Goal: Task Accomplishment & Management: Complete application form

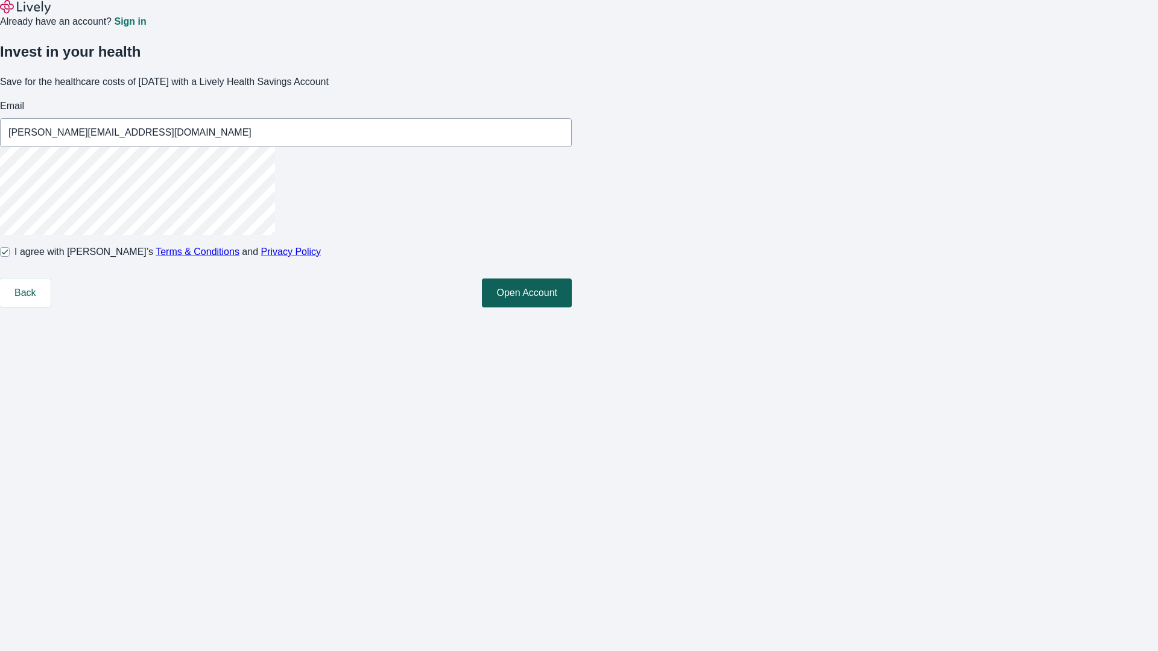
click at [572, 308] on button "Open Account" at bounding box center [527, 293] width 90 height 29
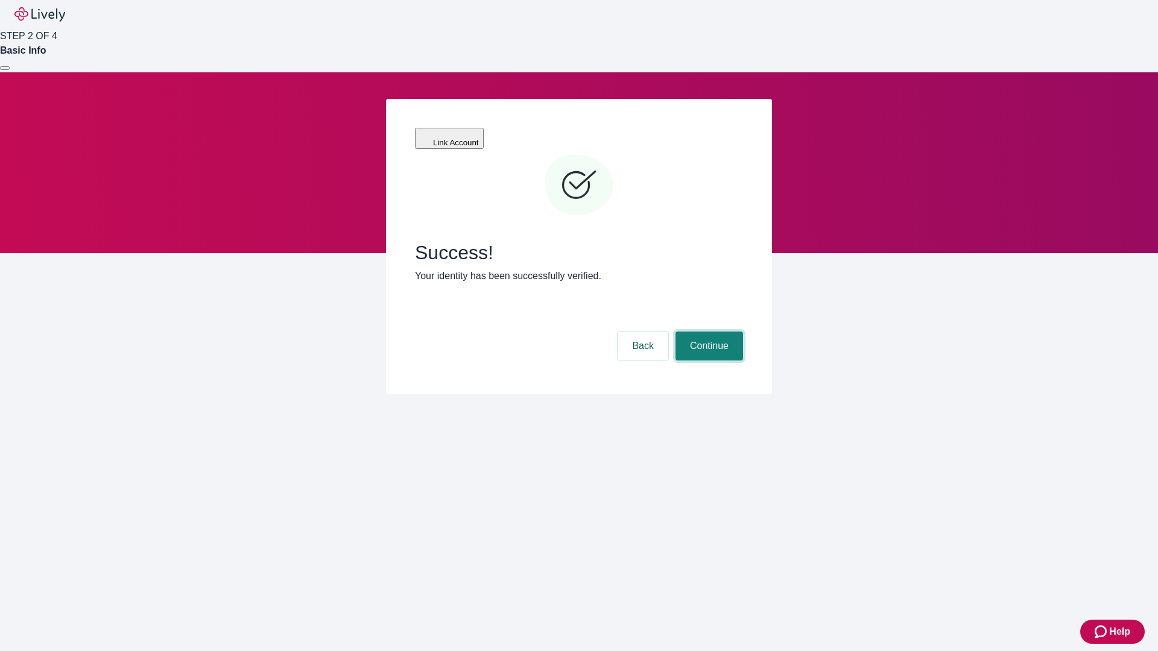
click at [708, 332] on button "Continue" at bounding box center [710, 346] width 68 height 29
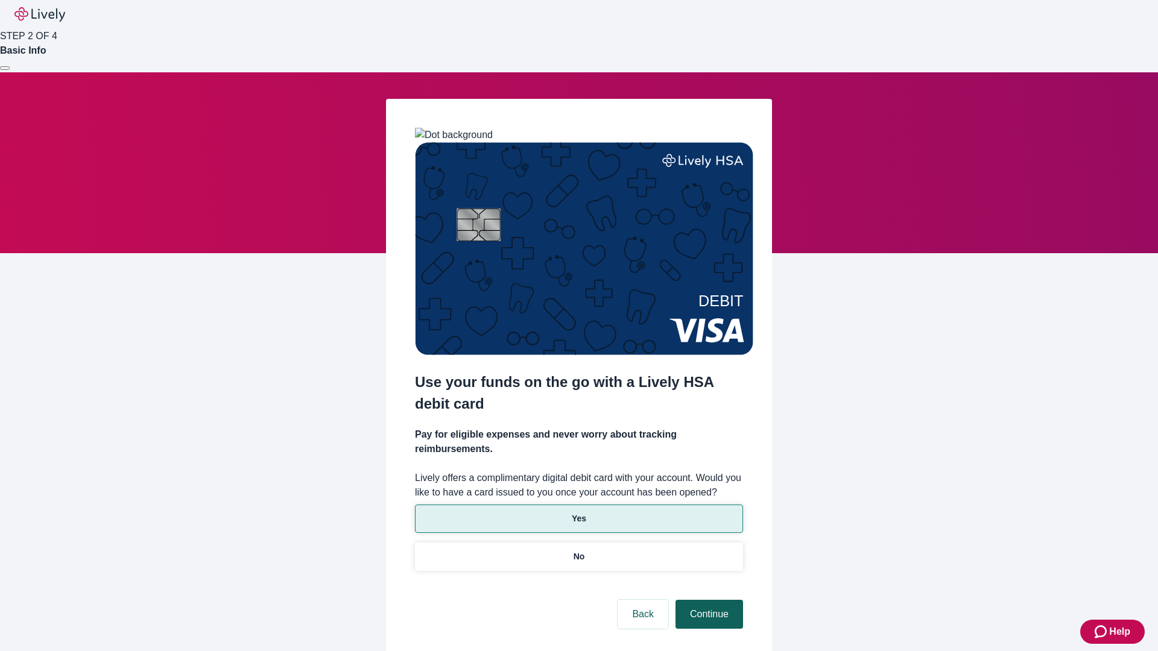
click at [578, 551] on p "No" at bounding box center [579, 557] width 11 height 13
click at [708, 600] on button "Continue" at bounding box center [710, 614] width 68 height 29
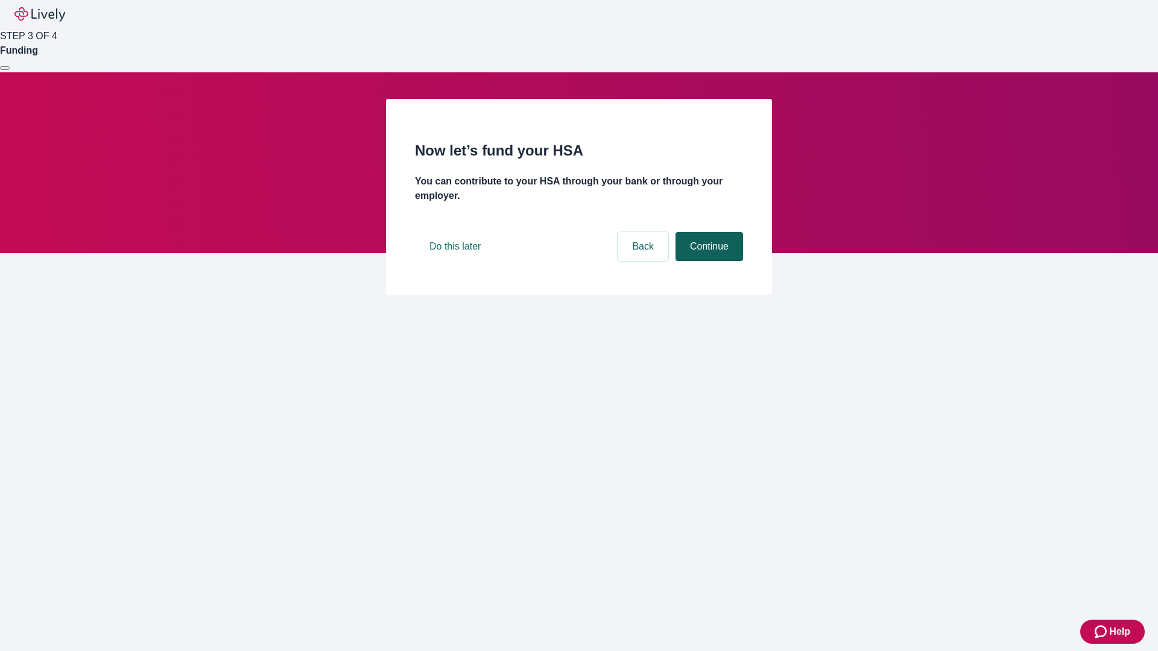
click at [708, 261] on button "Continue" at bounding box center [710, 246] width 68 height 29
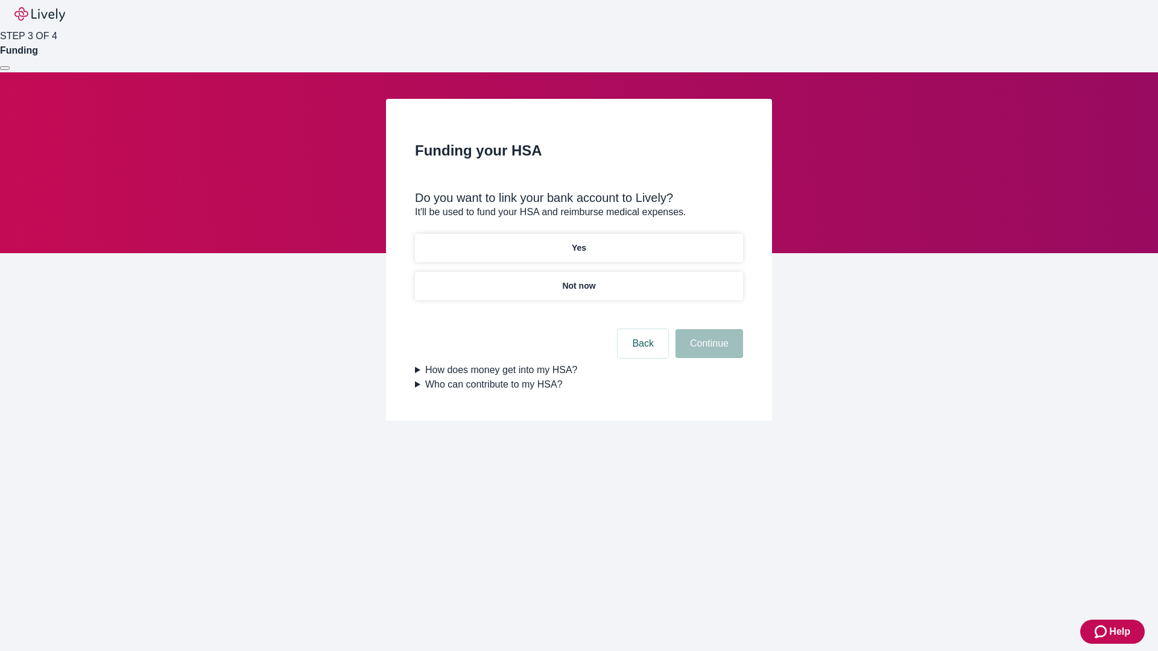
click at [578, 242] on p "Yes" at bounding box center [579, 248] width 14 height 13
click at [708, 329] on button "Continue" at bounding box center [710, 343] width 68 height 29
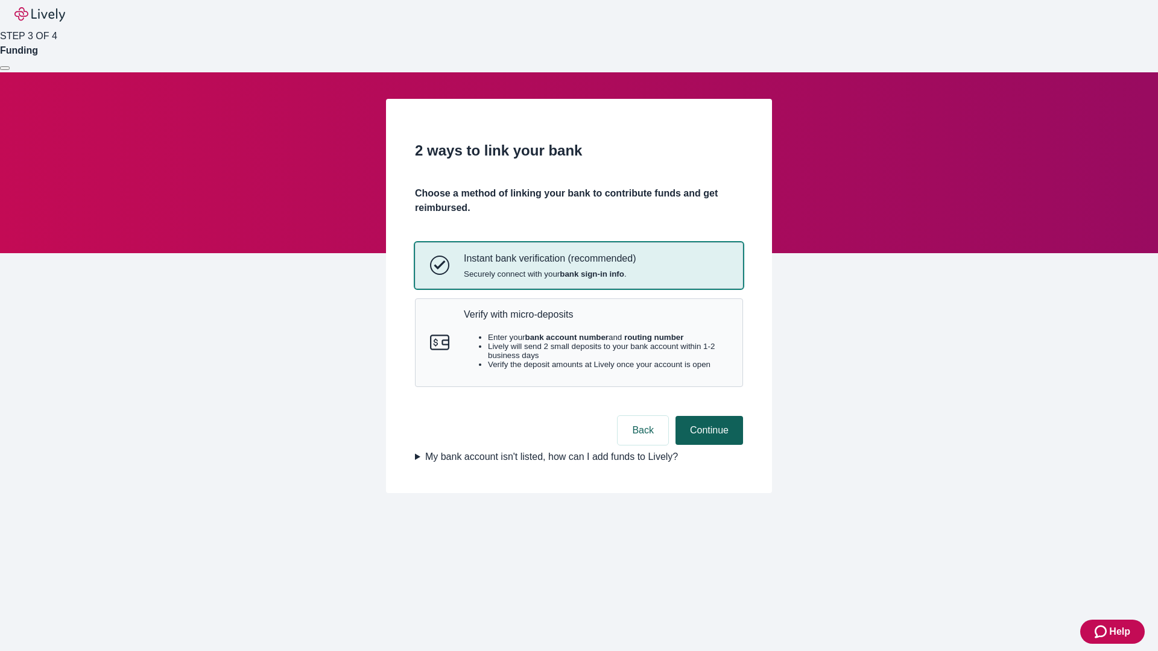
click at [595, 320] on p "Verify with micro-deposits" at bounding box center [596, 314] width 264 height 11
click at [708, 445] on button "Continue" at bounding box center [710, 430] width 68 height 29
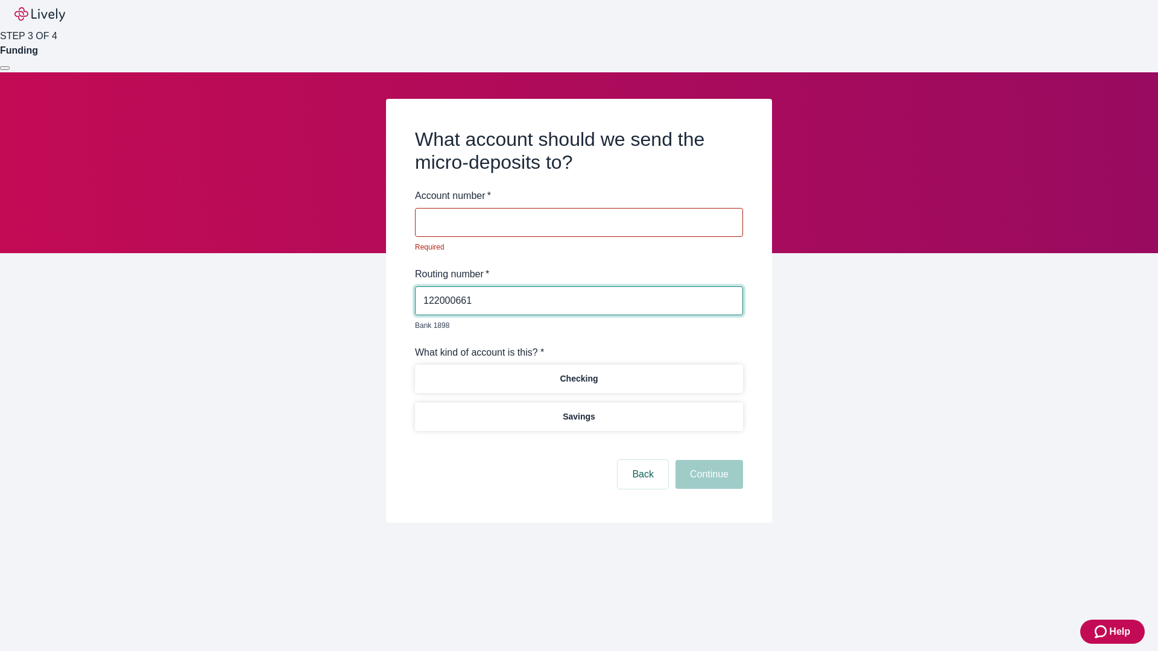
type input "122000661"
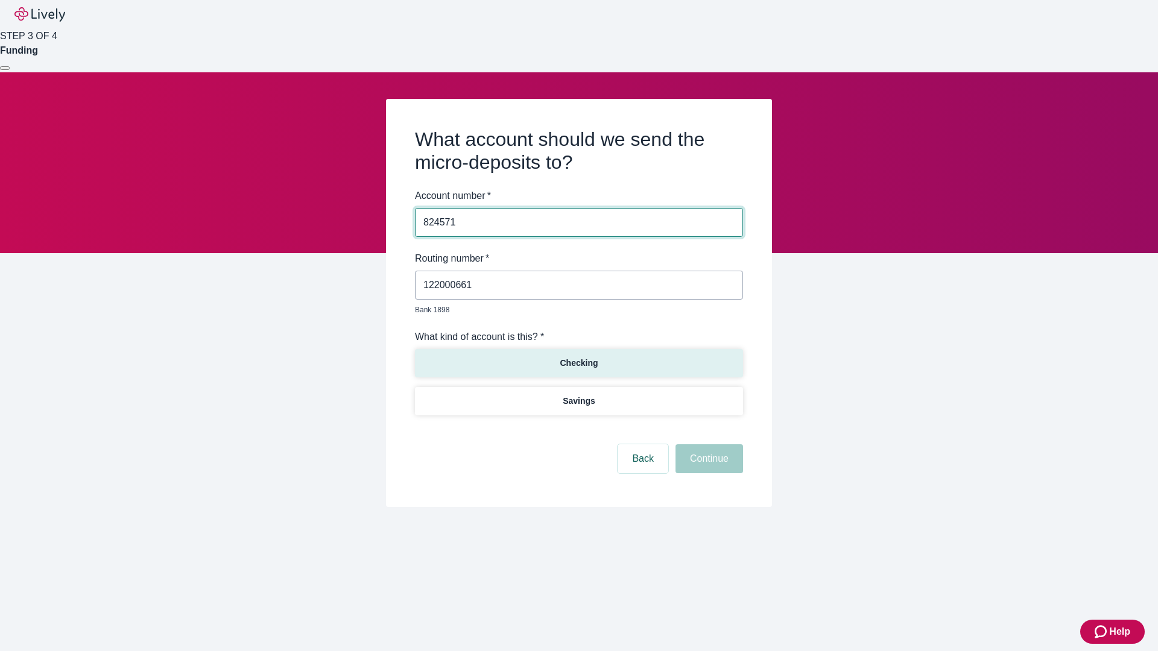
type input "824571"
click at [578, 357] on p "Checking" at bounding box center [579, 363] width 38 height 13
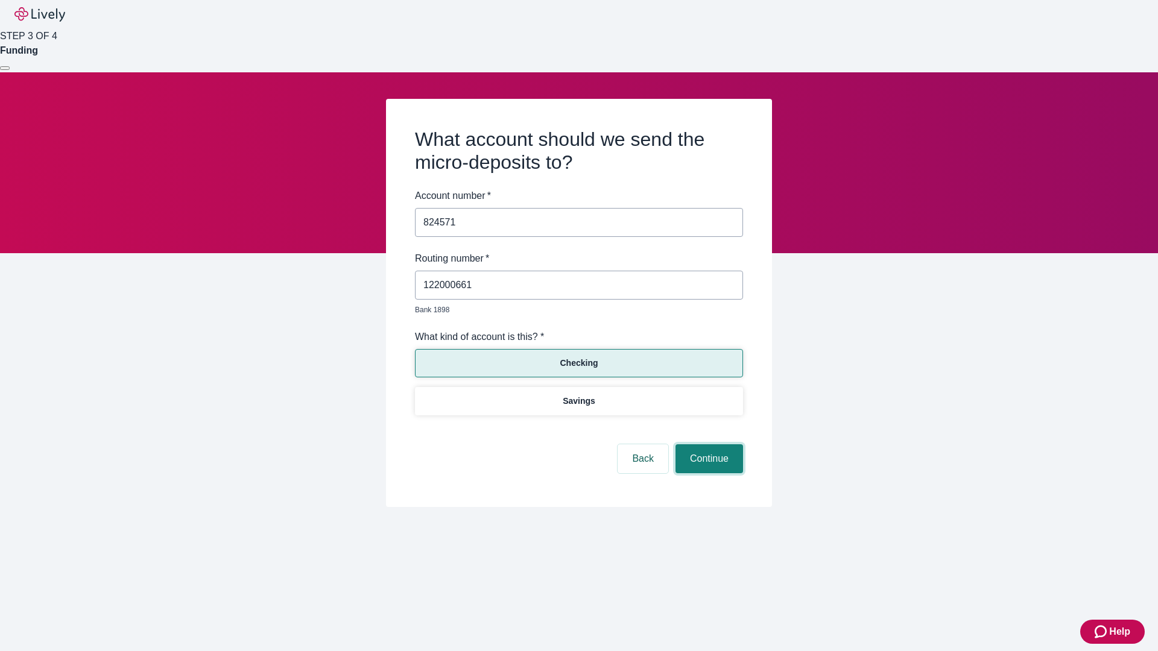
click at [708, 445] on button "Continue" at bounding box center [710, 459] width 68 height 29
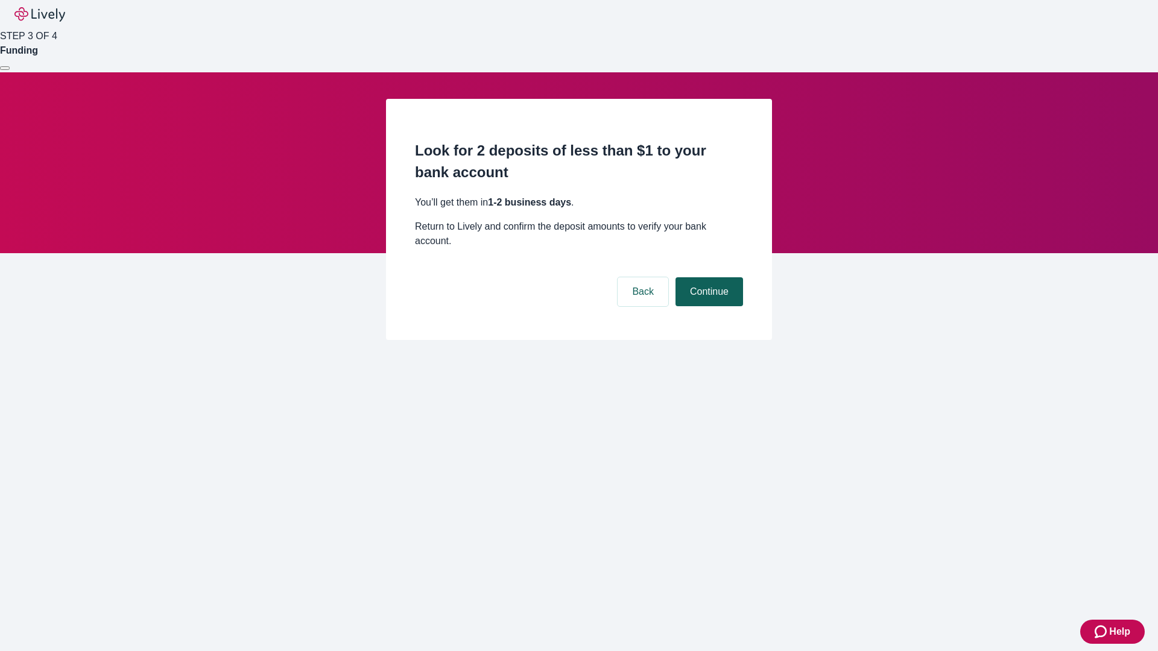
click at [708, 277] on button "Continue" at bounding box center [710, 291] width 68 height 29
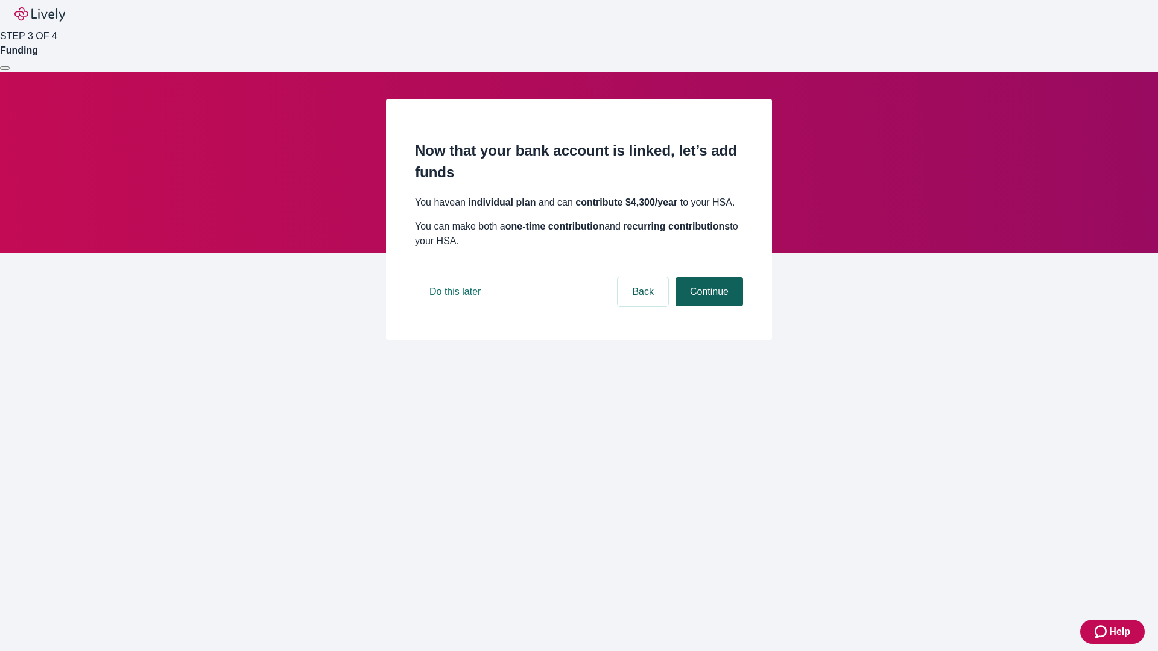
click at [708, 306] on button "Continue" at bounding box center [710, 291] width 68 height 29
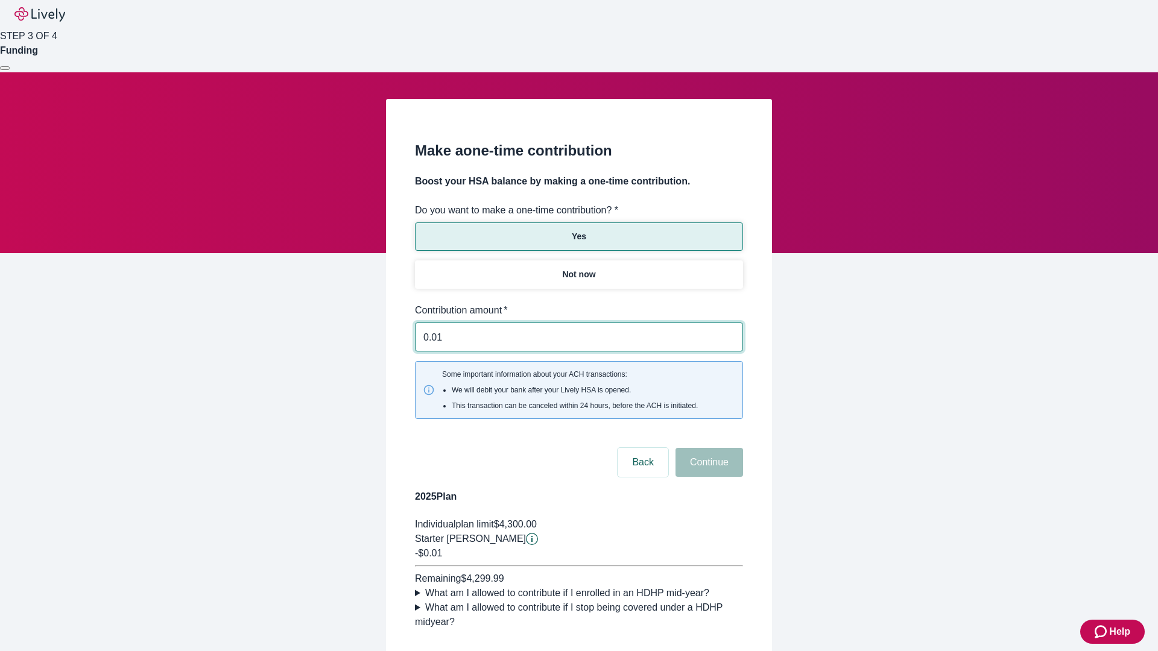
type input "0.01"
click at [708, 448] on button "Continue" at bounding box center [710, 462] width 68 height 29
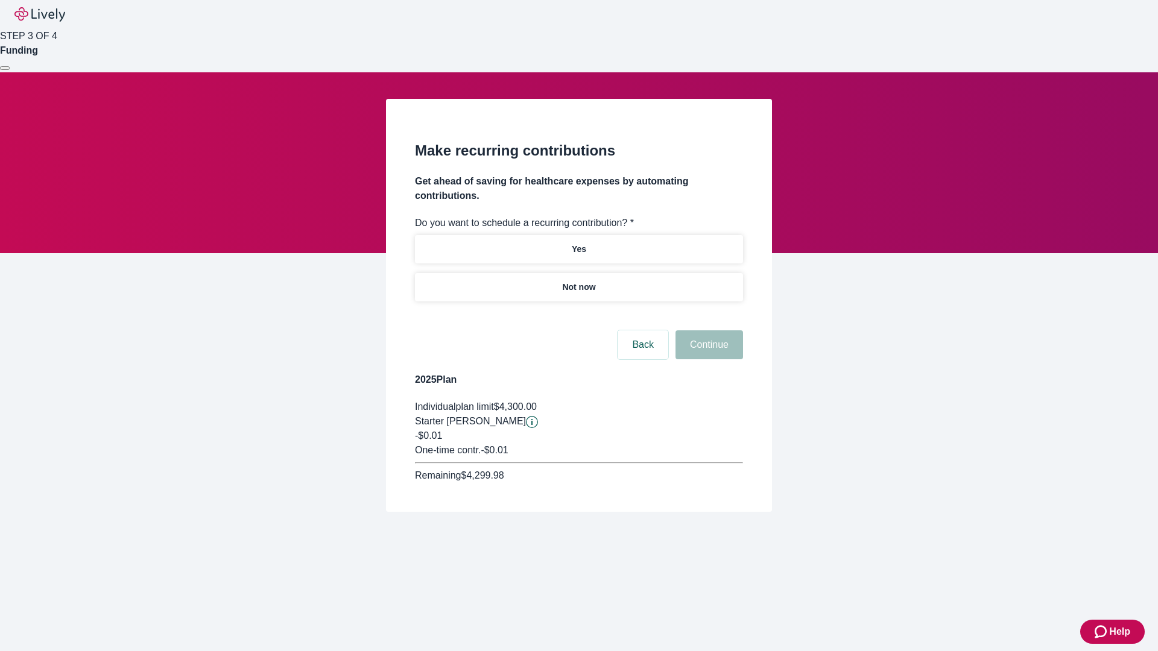
click at [578, 281] on p "Not now" at bounding box center [578, 287] width 33 height 13
click at [708, 331] on button "Continue" at bounding box center [710, 345] width 68 height 29
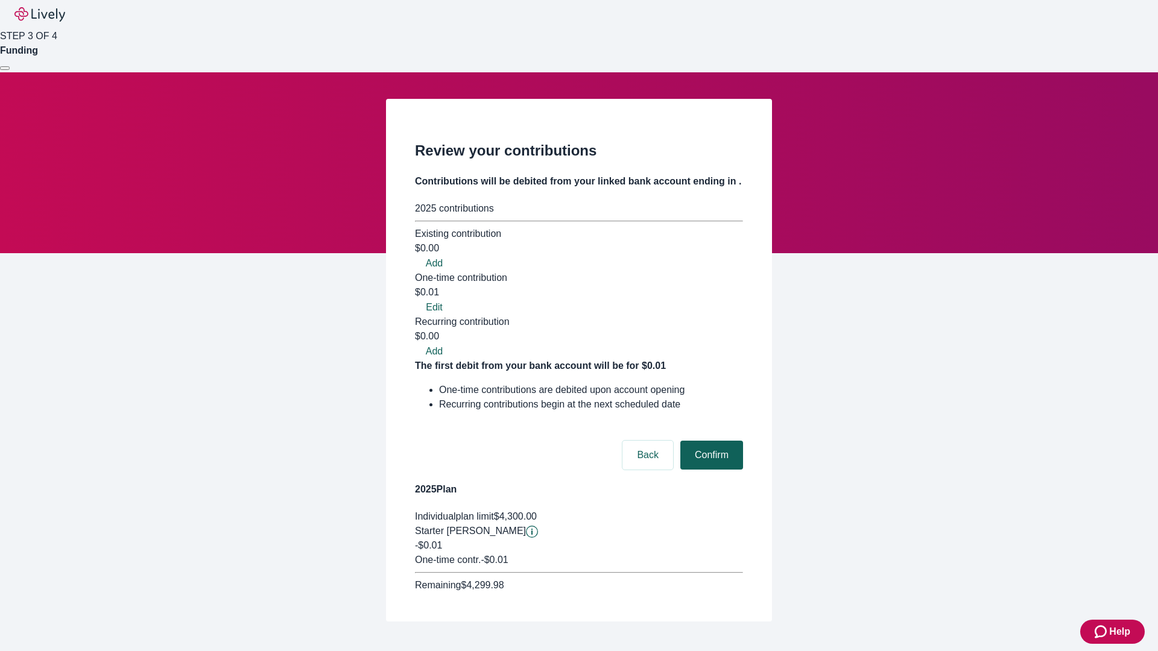
click at [710, 441] on button "Confirm" at bounding box center [711, 455] width 63 height 29
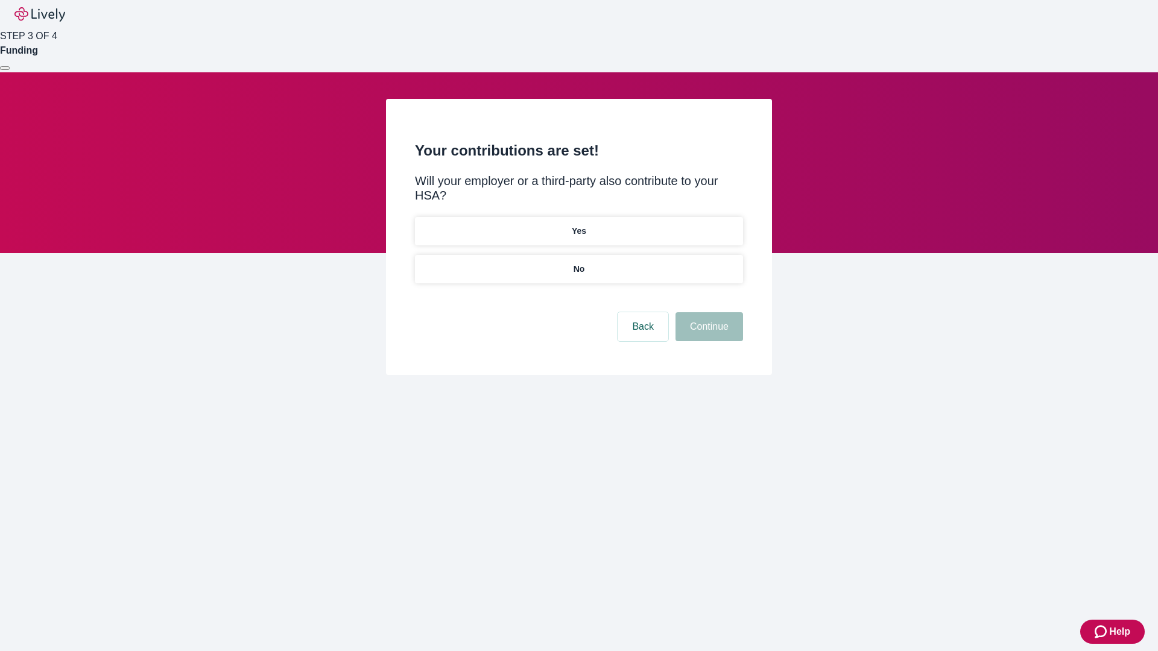
click at [578, 263] on p "No" at bounding box center [579, 269] width 11 height 13
click at [708, 312] on button "Continue" at bounding box center [710, 326] width 68 height 29
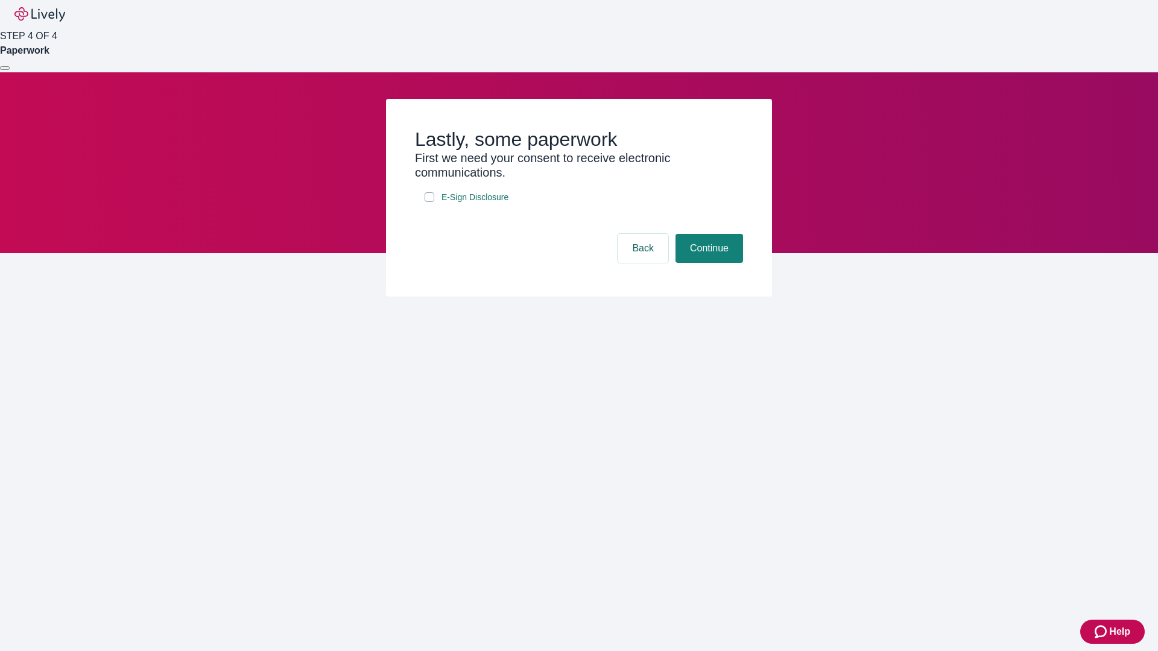
click at [429, 202] on input "E-Sign Disclosure" at bounding box center [430, 197] width 10 height 10
checkbox input "true"
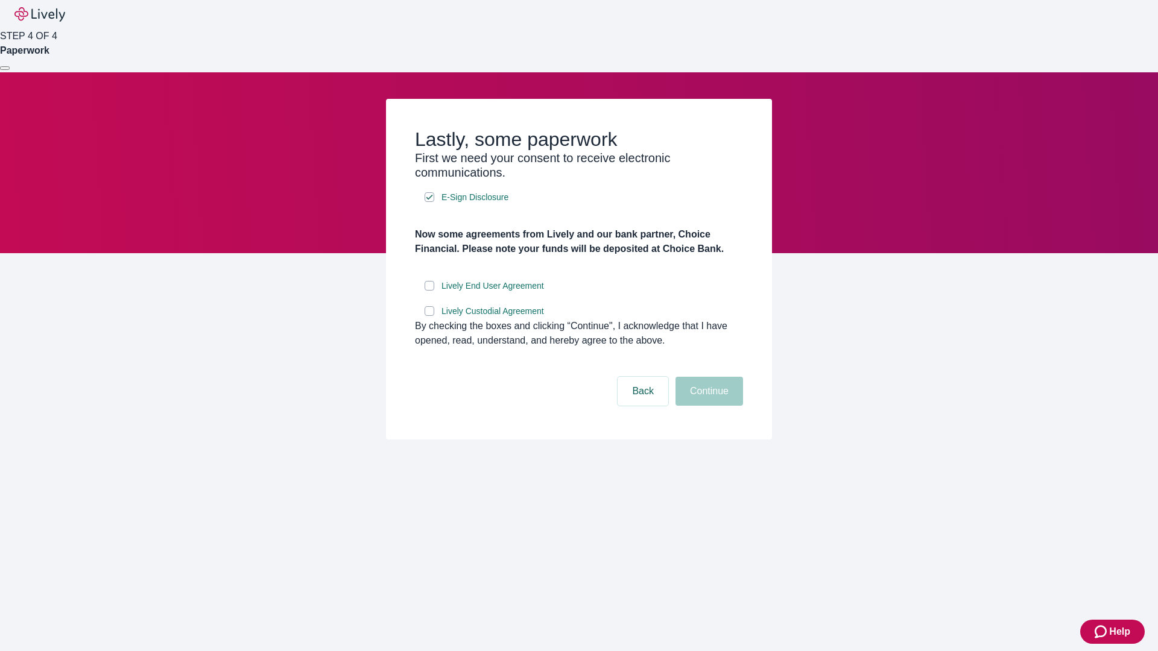
click at [429, 291] on input "Lively End User Agreement" at bounding box center [430, 286] width 10 height 10
checkbox input "true"
click at [429, 316] on input "Lively Custodial Agreement" at bounding box center [430, 311] width 10 height 10
checkbox input "true"
click at [708, 406] on button "Continue" at bounding box center [710, 391] width 68 height 29
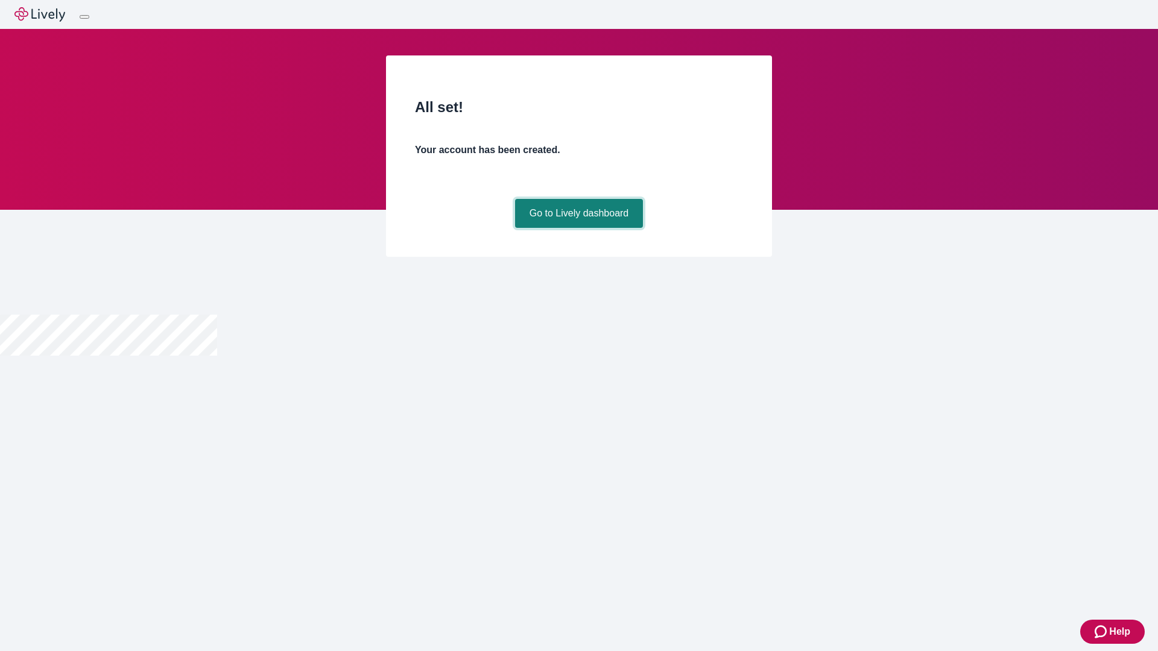
click at [578, 228] on link "Go to Lively dashboard" at bounding box center [579, 213] width 128 height 29
